Goal: Find specific page/section: Find specific page/section

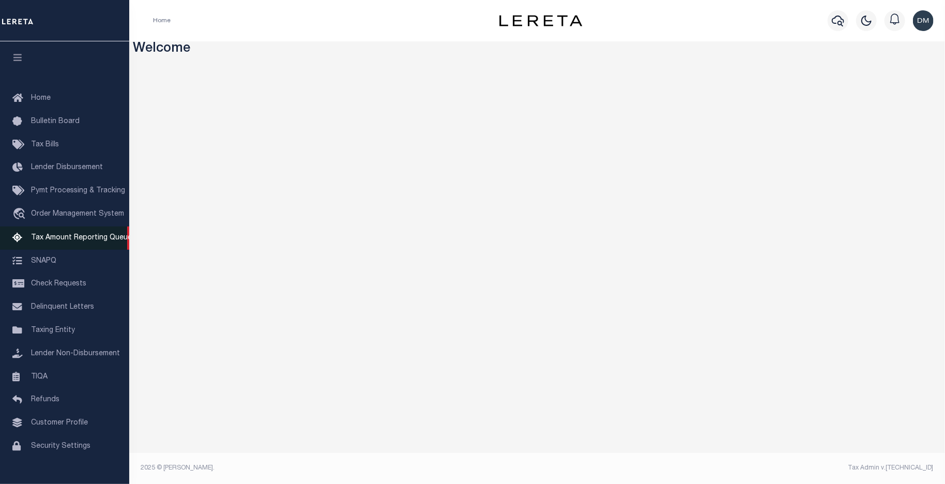
click at [67, 241] on span "Tax Amount Reporting Queue" at bounding box center [81, 237] width 101 height 7
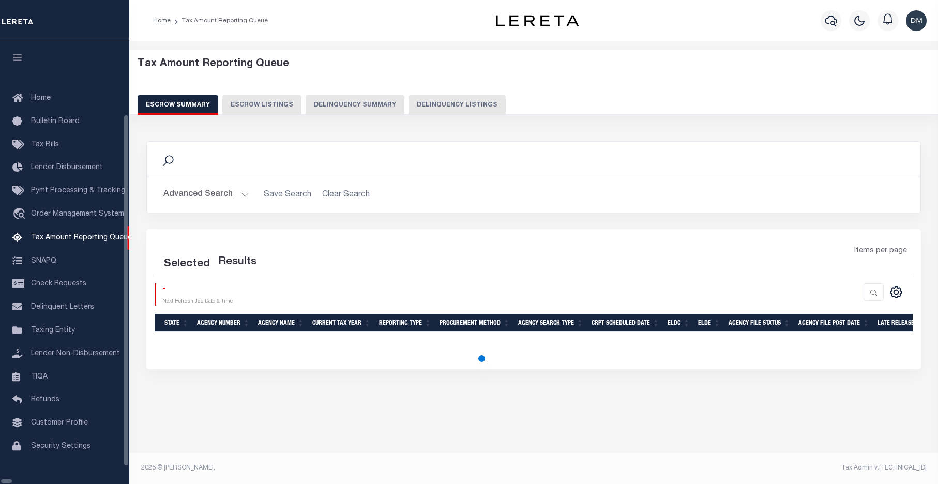
select select "100"
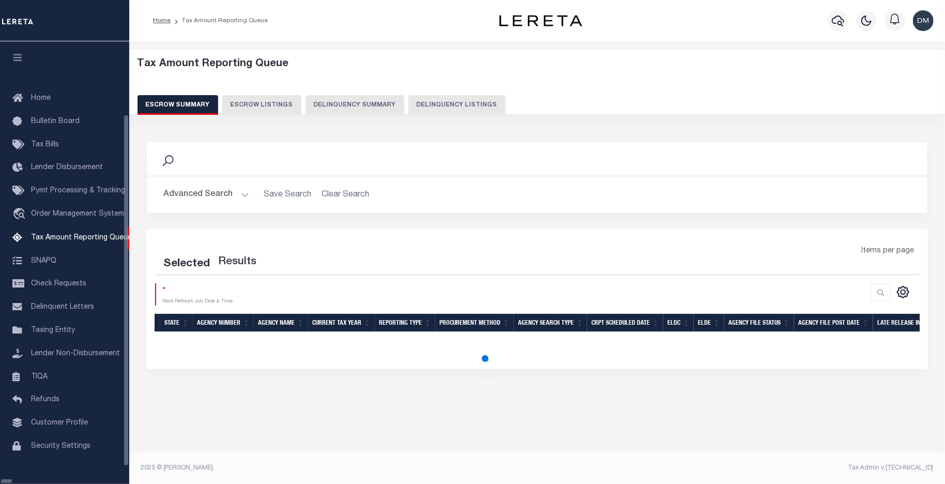
select select "100"
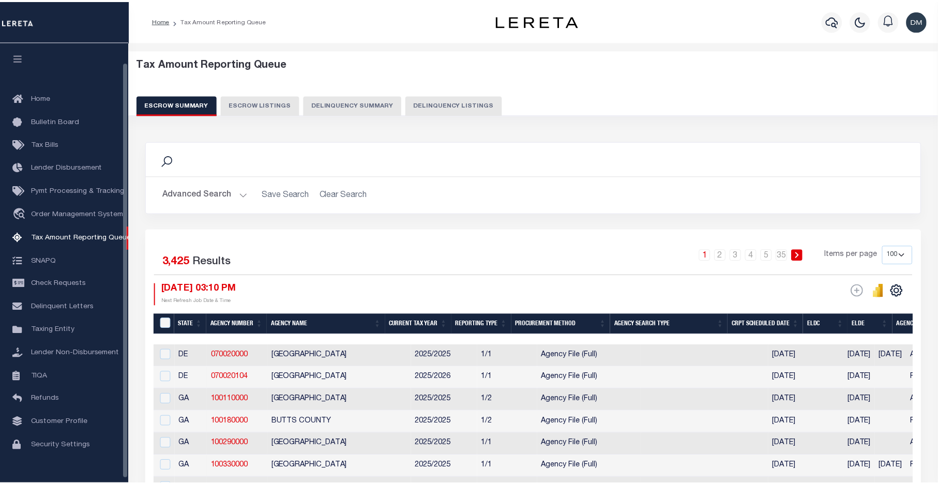
scroll to position [21, 0]
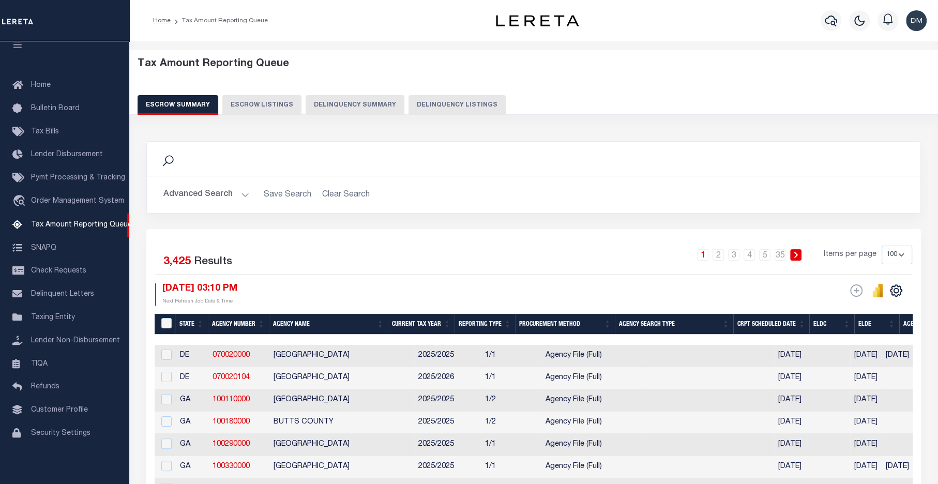
click at [349, 106] on button "Delinquency Summary" at bounding box center [355, 105] width 99 height 20
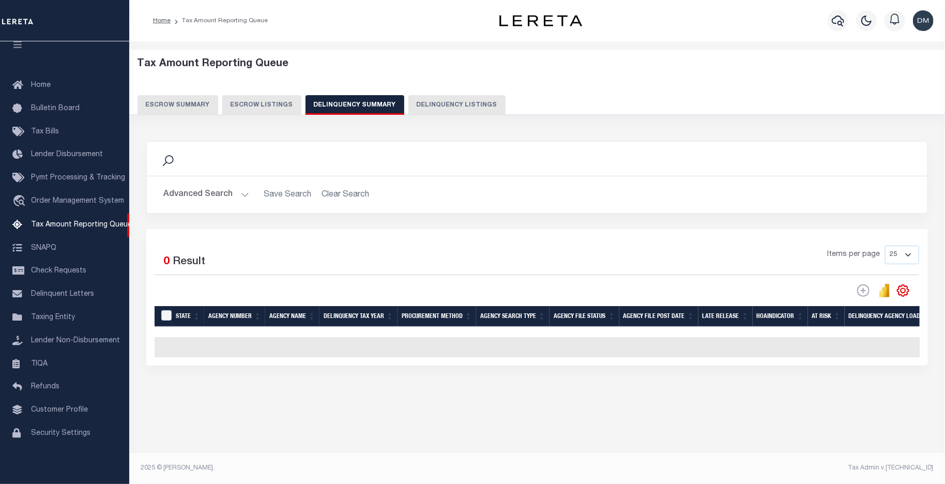
click at [170, 108] on button "Escrow Summary" at bounding box center [178, 105] width 81 height 20
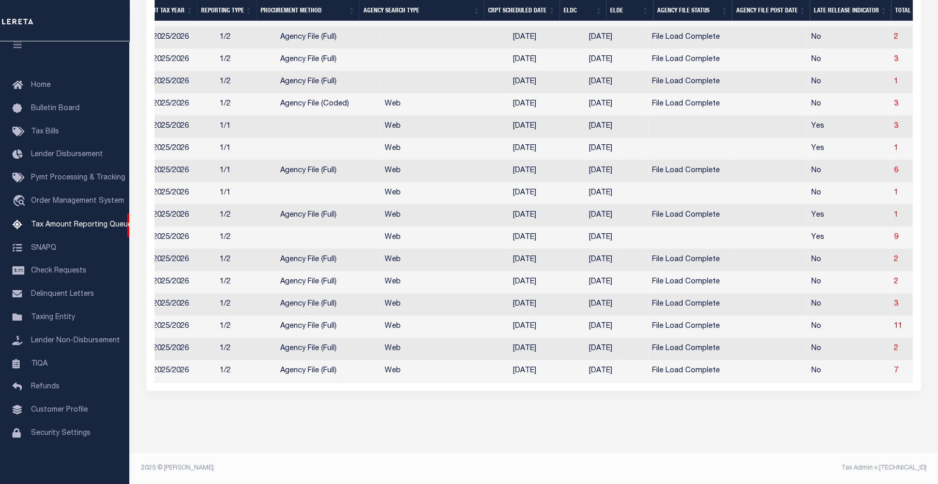
scroll to position [0, 280]
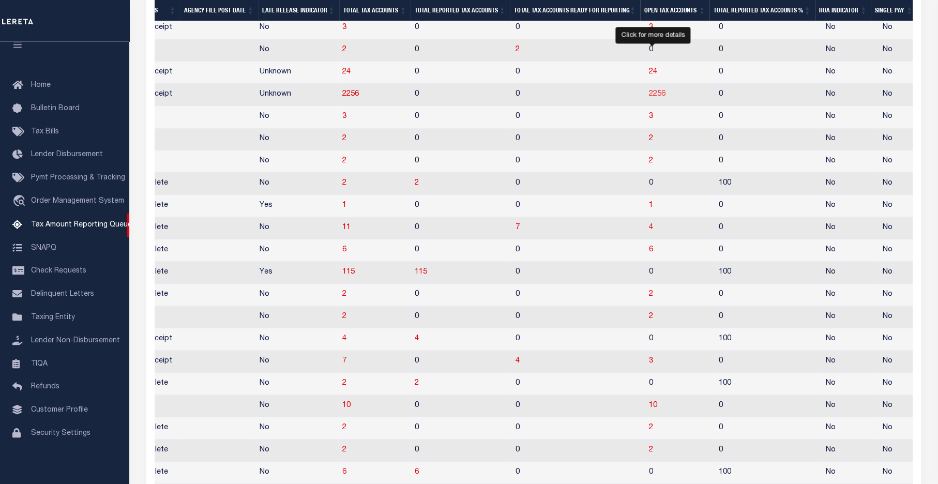
click at [649, 97] on span "2256" at bounding box center [657, 93] width 17 height 7
select select "100"
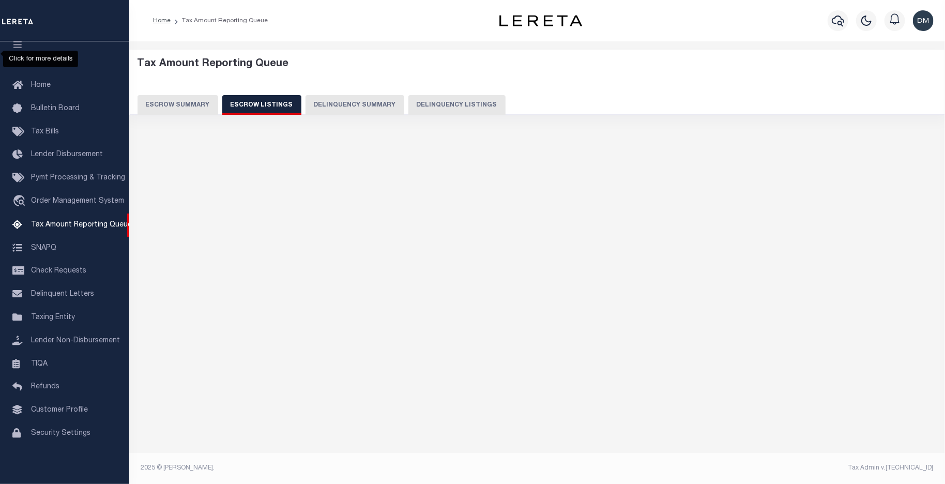
select select "100"
